Goal: Navigation & Orientation: Find specific page/section

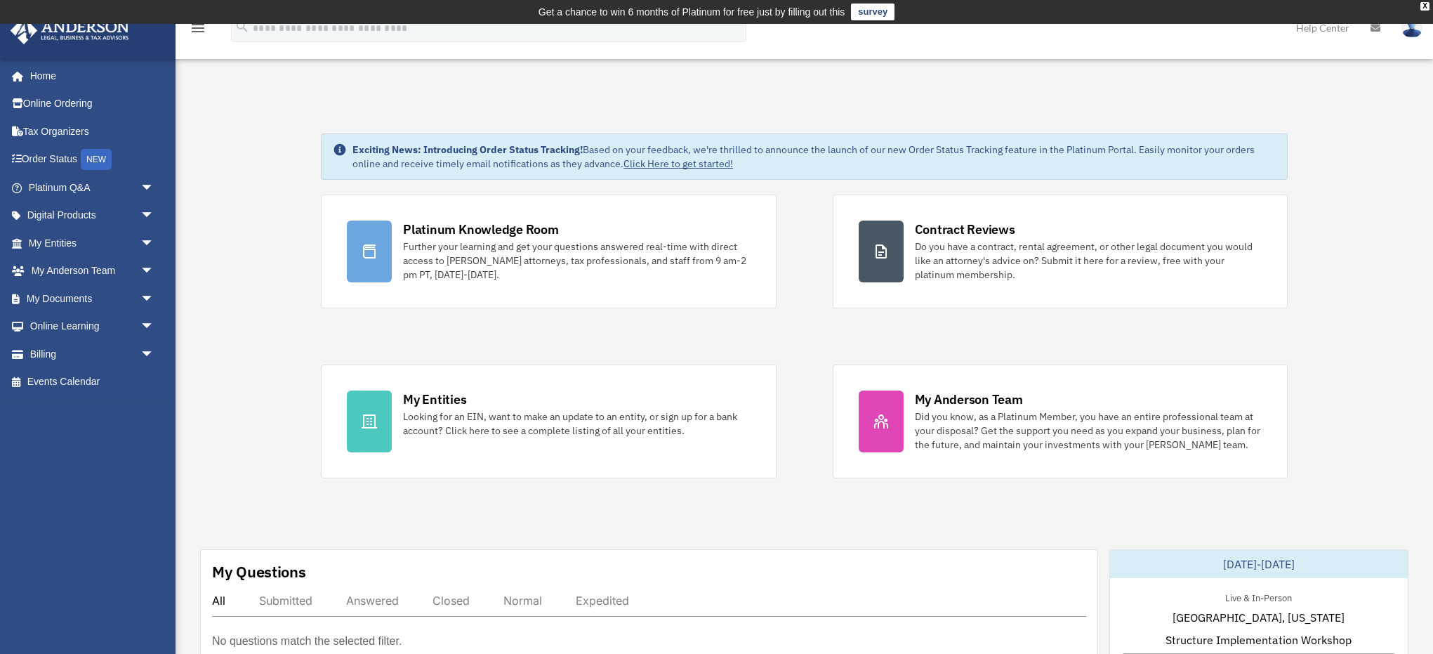
click at [1411, 33] on img at bounding box center [1412, 28] width 21 height 20
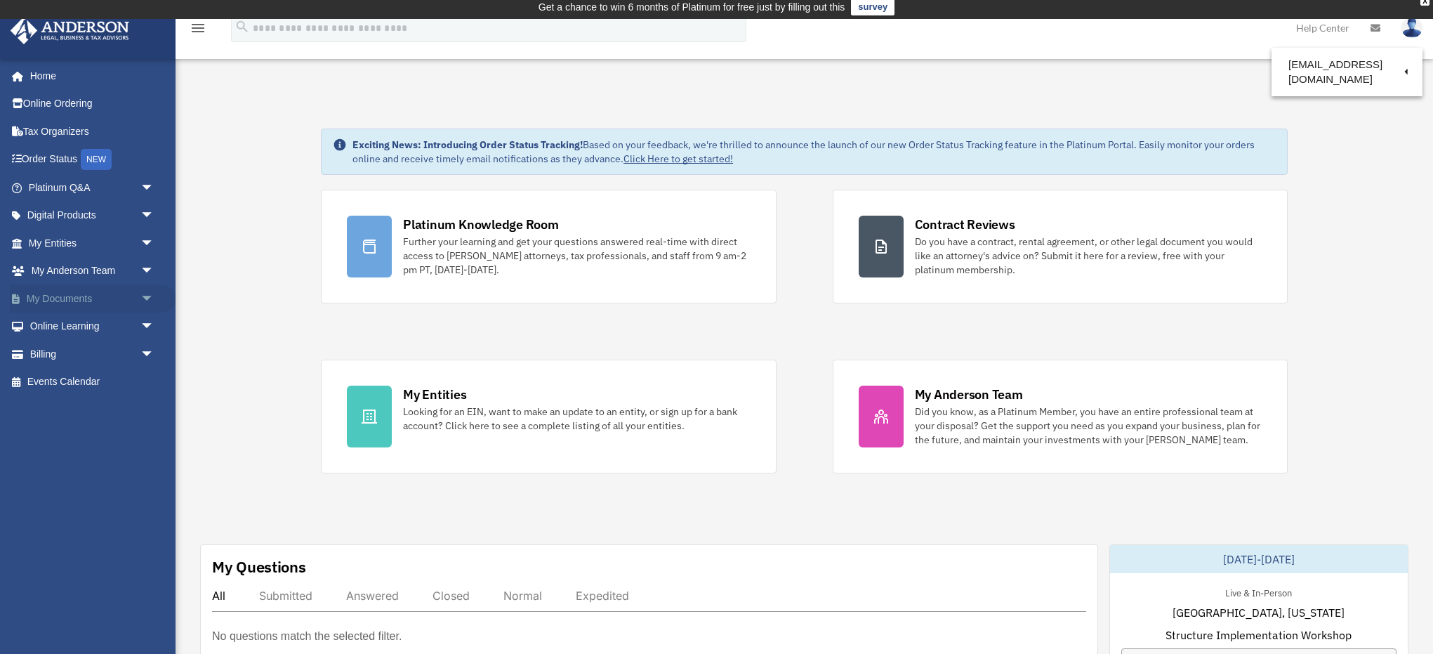
scroll to position [5, 0]
click at [44, 298] on link "My Documents arrow_drop_down" at bounding box center [93, 298] width 166 height 28
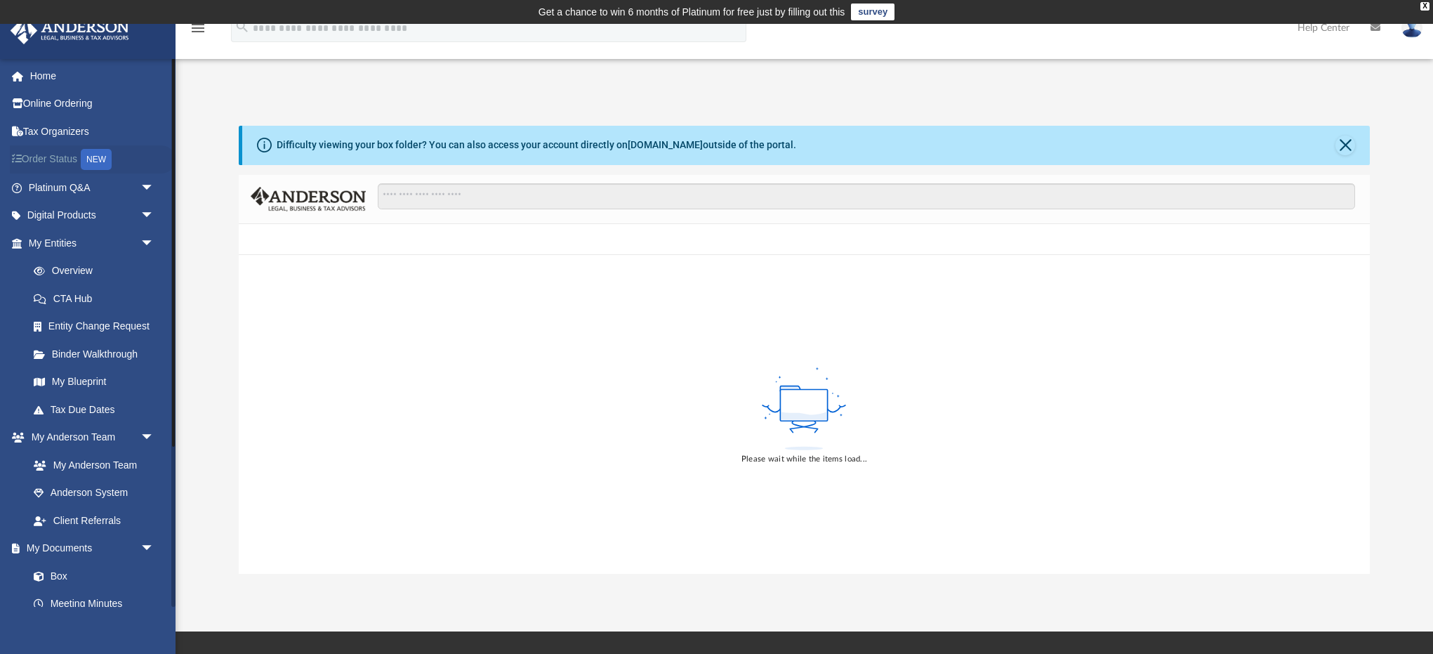
click at [48, 162] on link "Order Status NEW" at bounding box center [93, 159] width 166 height 29
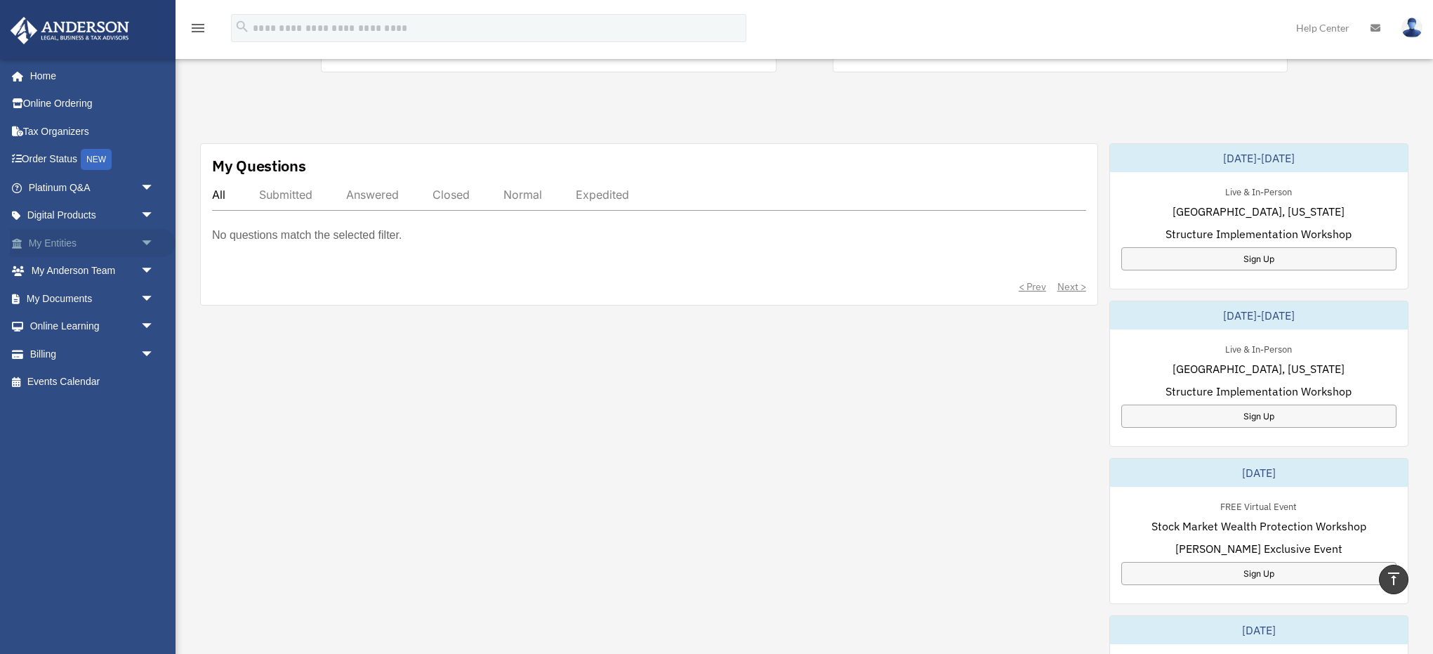
scroll to position [405, 0]
click at [46, 244] on link "My Entities arrow_drop_down" at bounding box center [93, 243] width 166 height 28
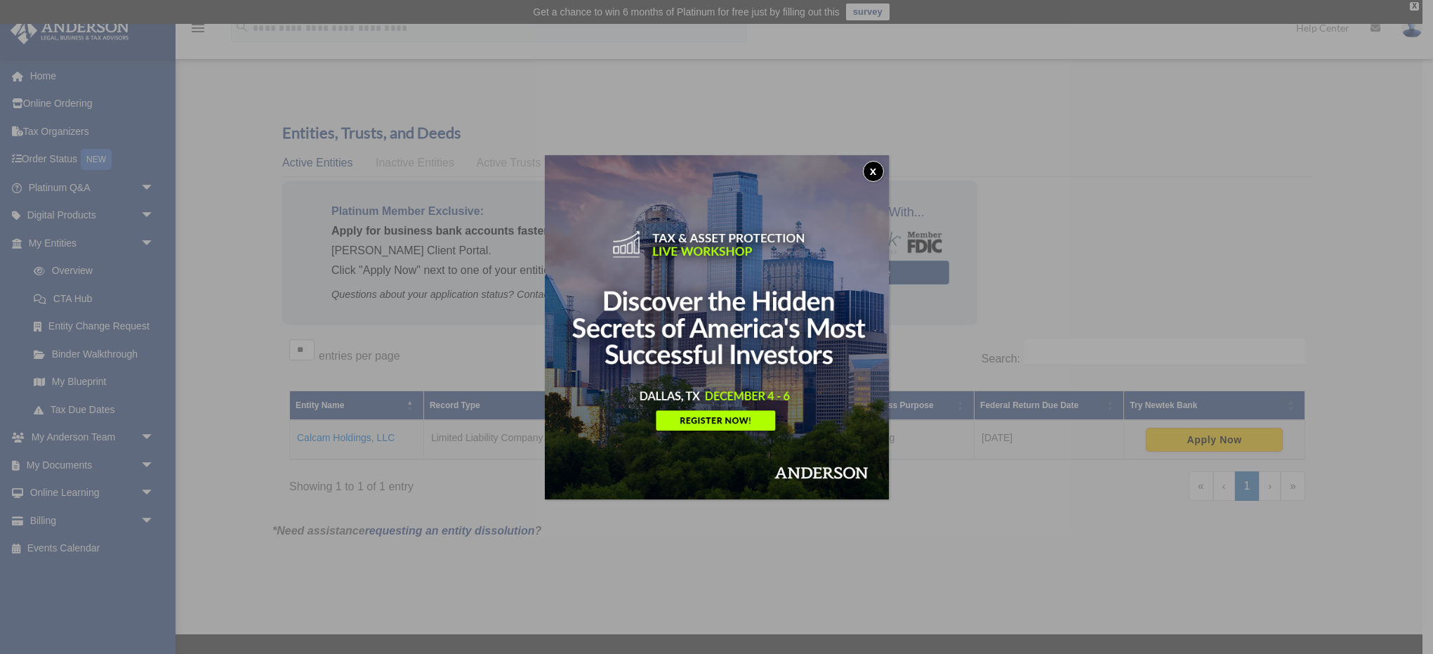
click at [867, 177] on button "x" at bounding box center [873, 171] width 21 height 21
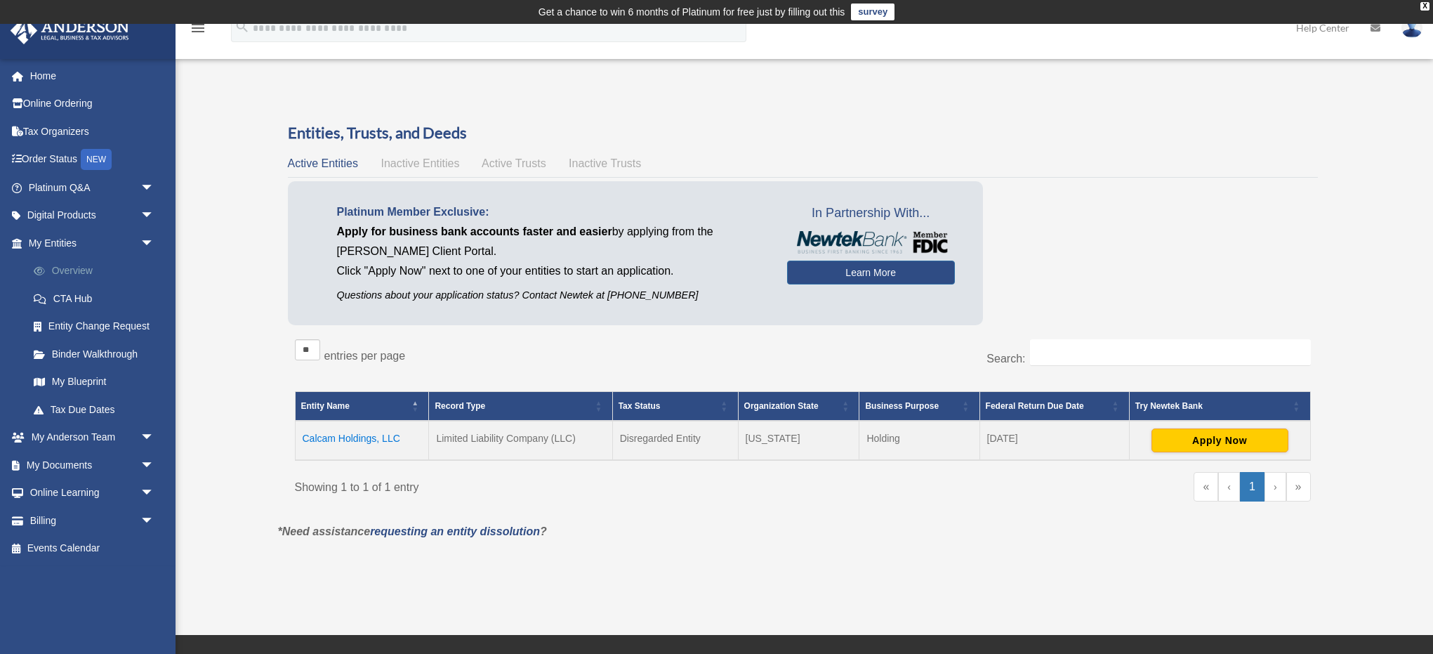
click at [49, 270] on span at bounding box center [46, 271] width 11 height 10
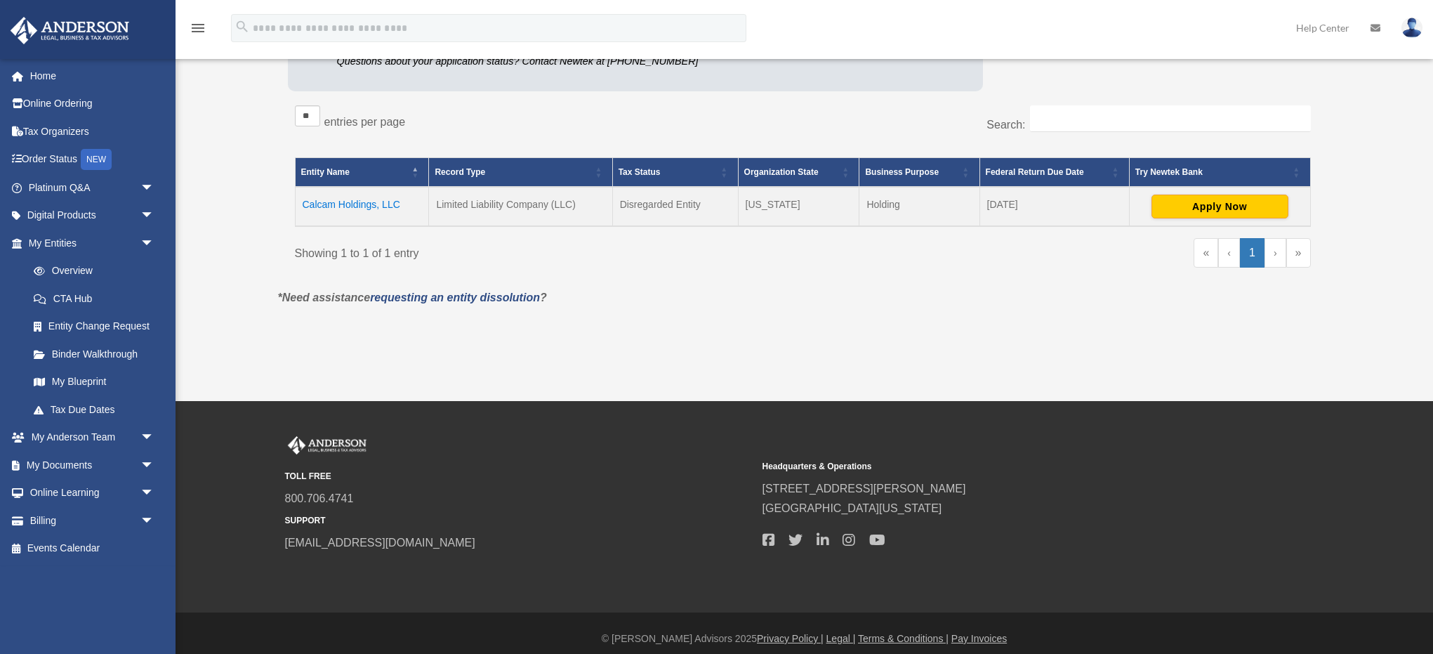
scroll to position [233, 0]
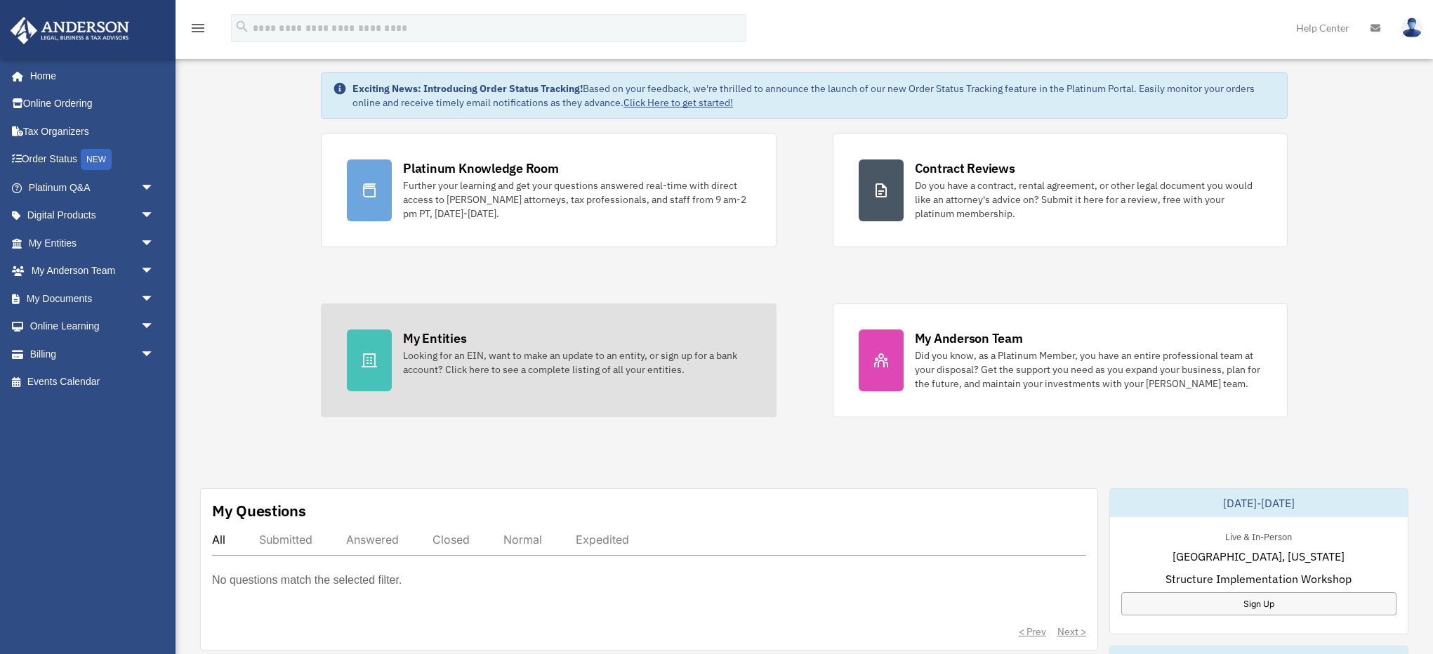
scroll to position [66, 0]
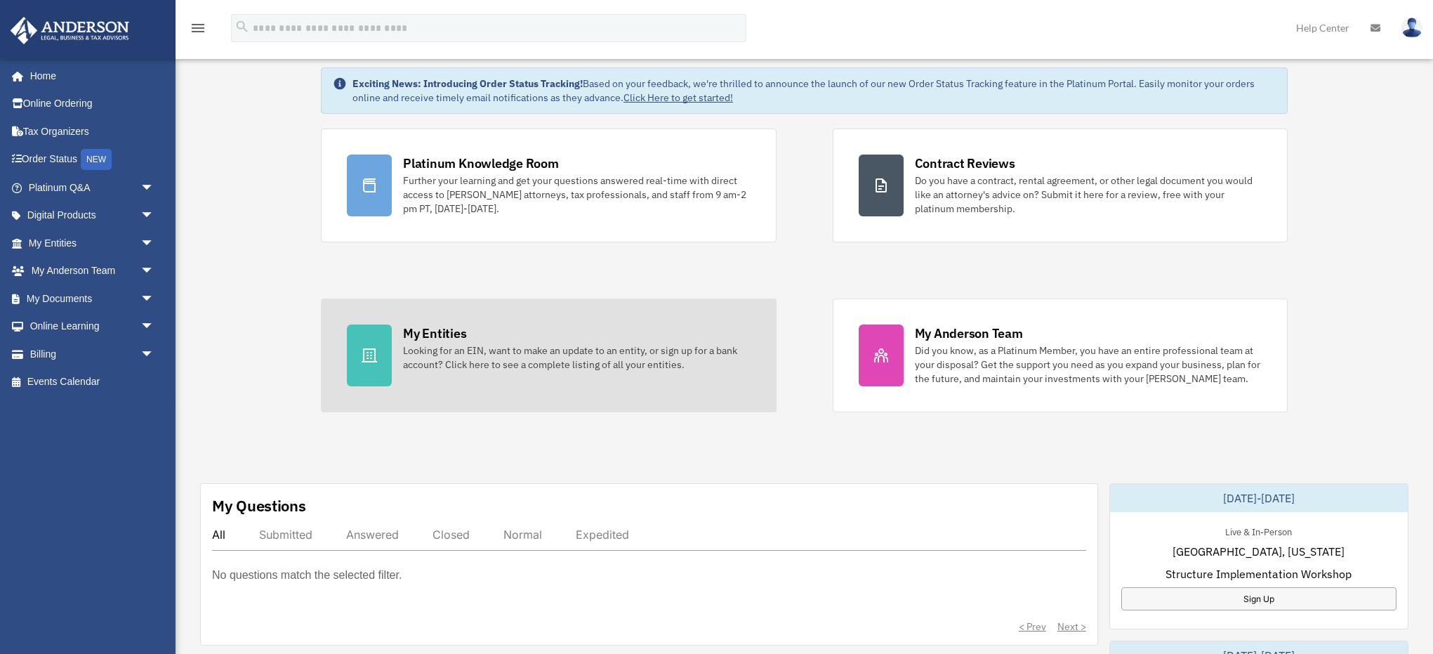
click at [428, 349] on div "Looking for an EIN, want to make an update to an entity, or sign up for a bank …" at bounding box center [576, 357] width 347 height 28
click at [422, 328] on div "My Entities" at bounding box center [434, 333] width 63 height 18
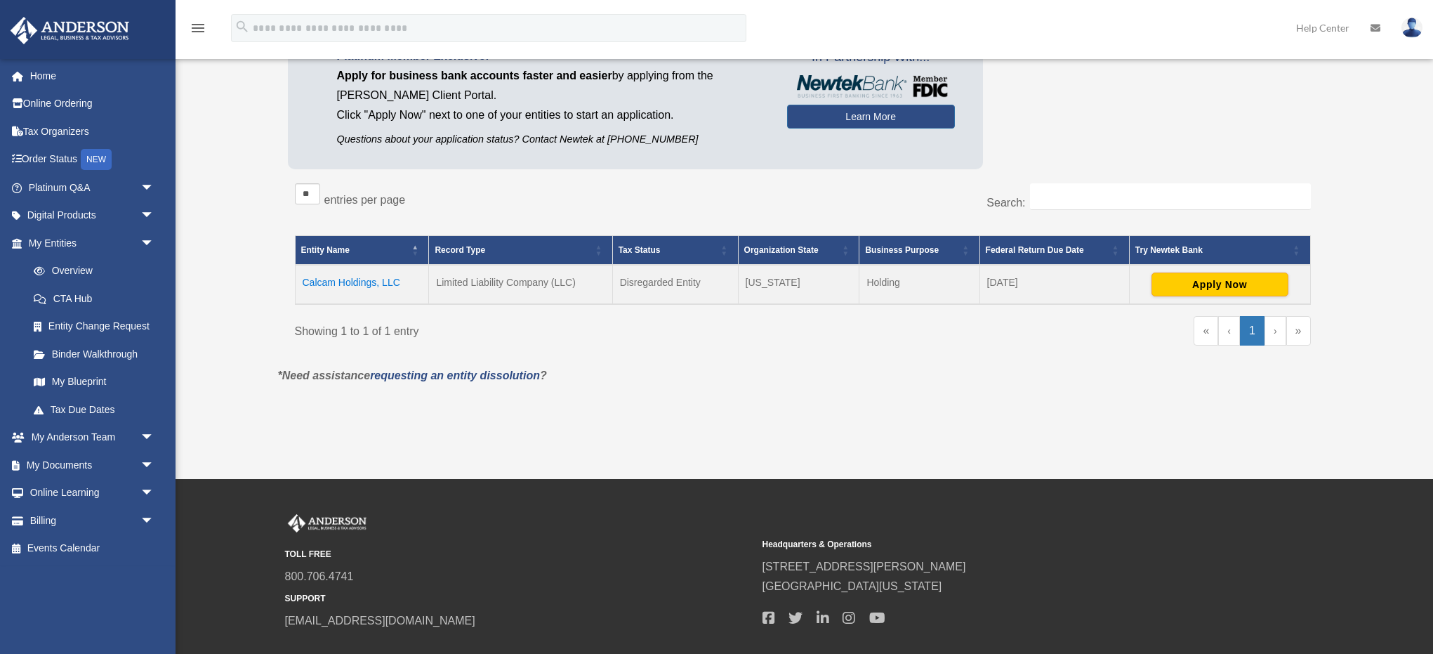
scroll to position [157, 0]
click at [327, 278] on td "Calcam Holdings, LLC" at bounding box center [362, 283] width 134 height 39
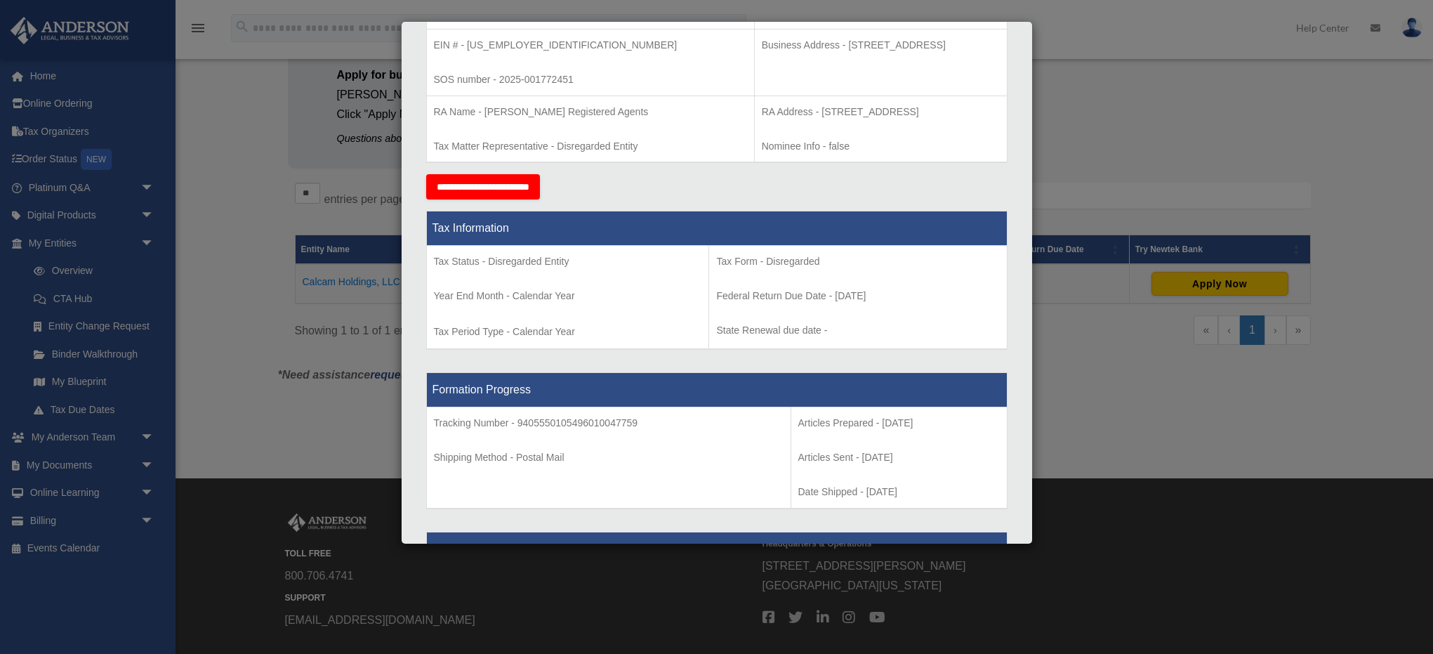
scroll to position [402, 0]
